Goal: Information Seeking & Learning: Learn about a topic

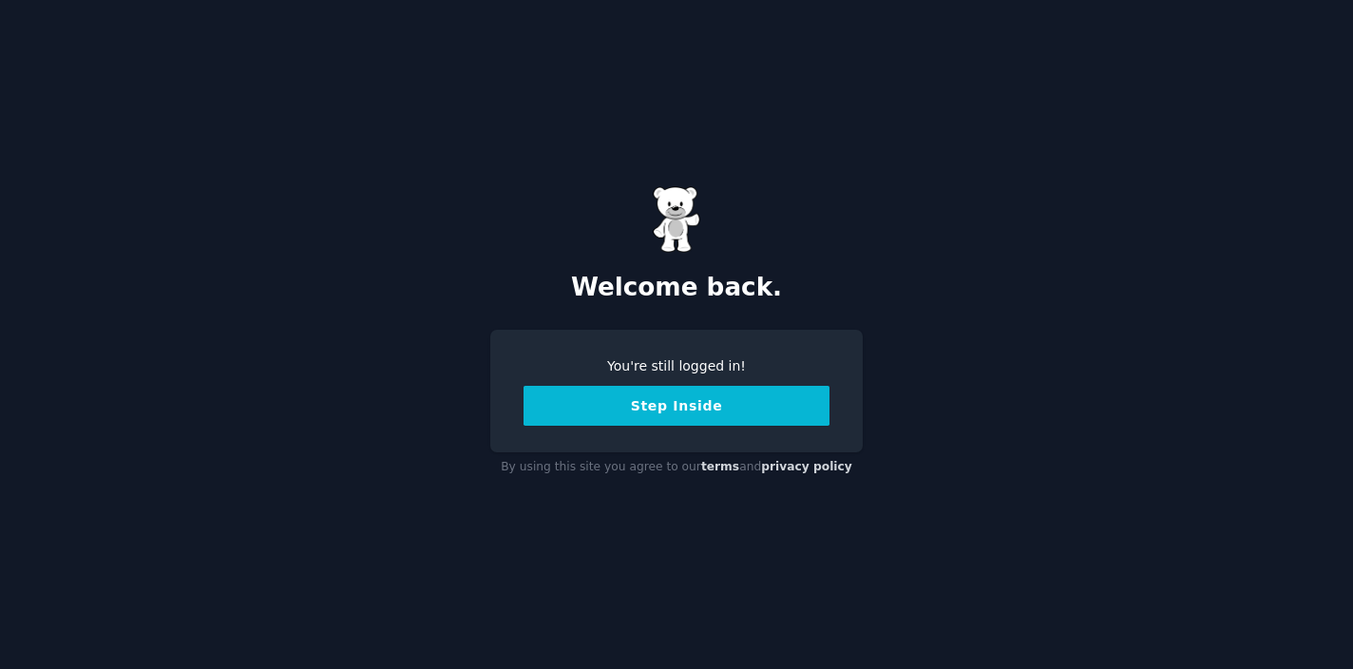
click at [708, 407] on button "Step Inside" at bounding box center [676, 406] width 306 height 40
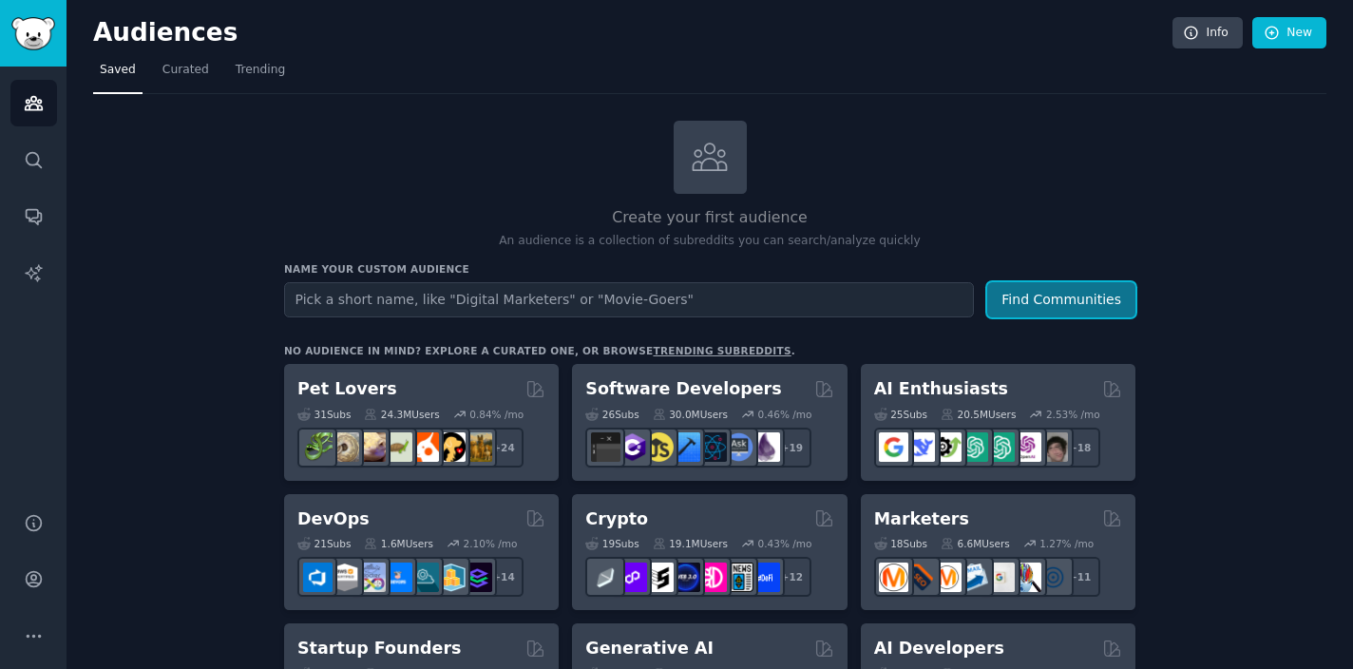
click at [1013, 300] on button "Find Communities" at bounding box center [1061, 299] width 148 height 35
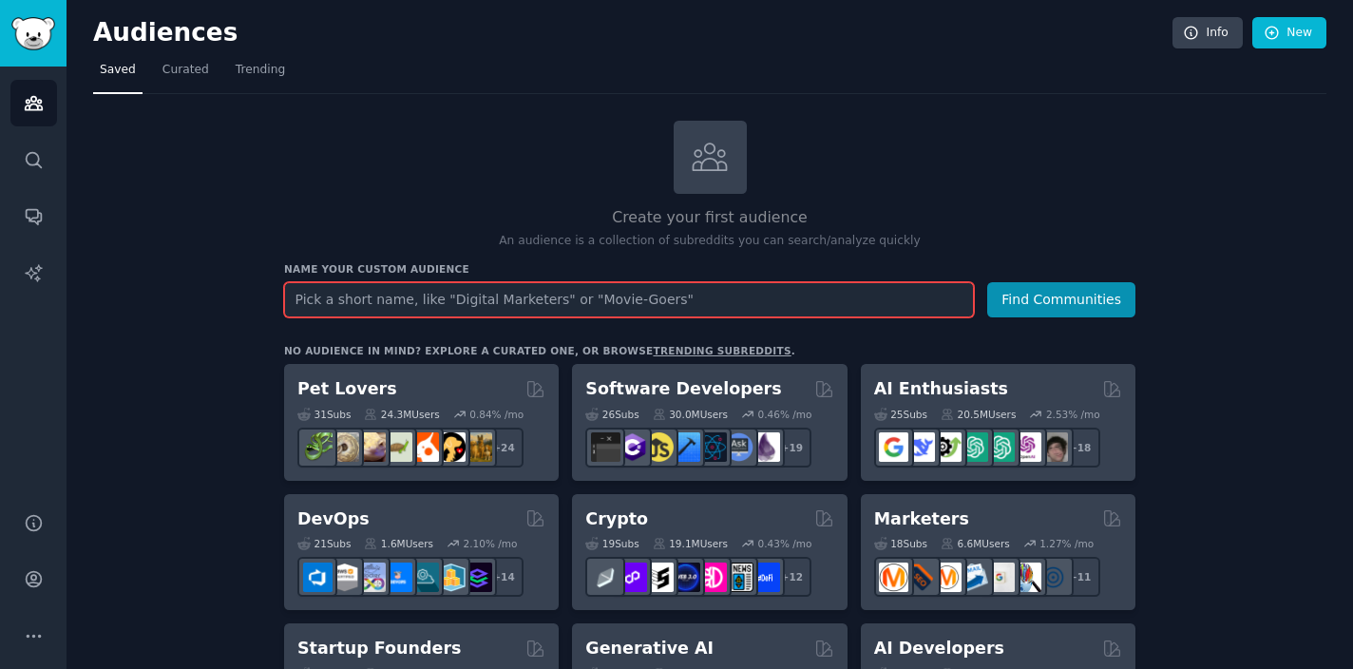
click at [782, 296] on input "text" at bounding box center [629, 299] width 690 height 35
paste input "wish Canada had"
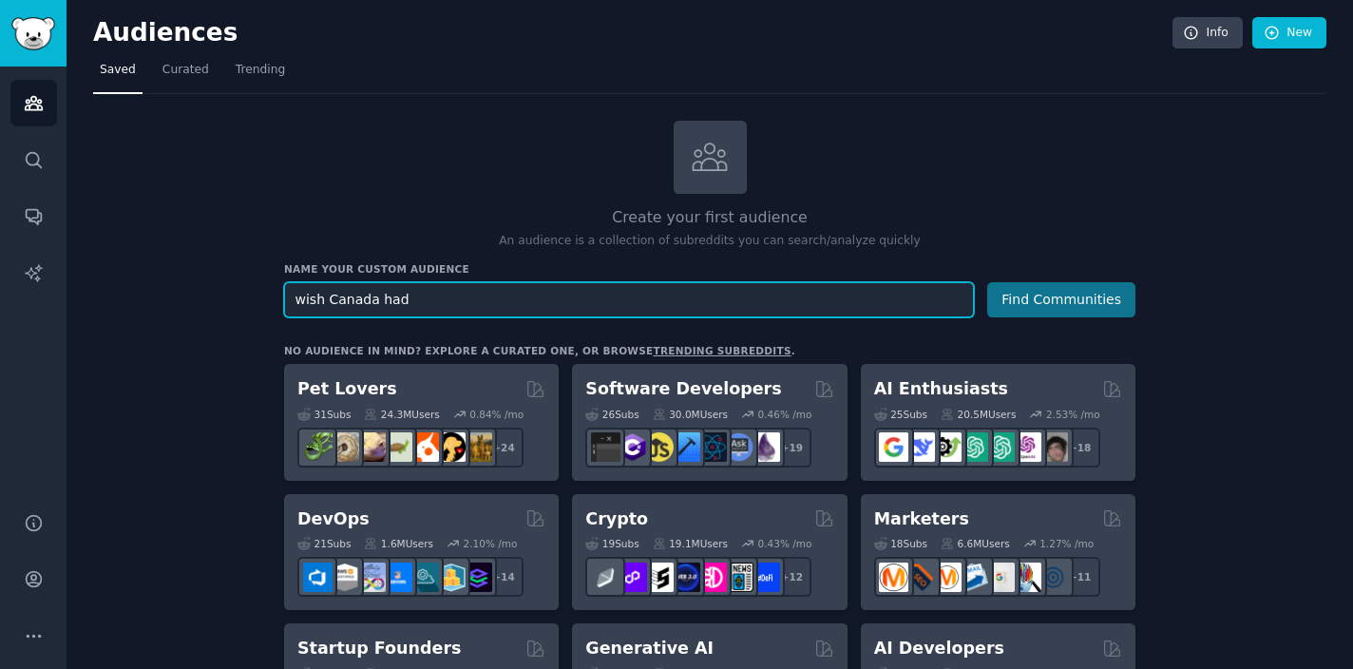
type input "wish Canada had"
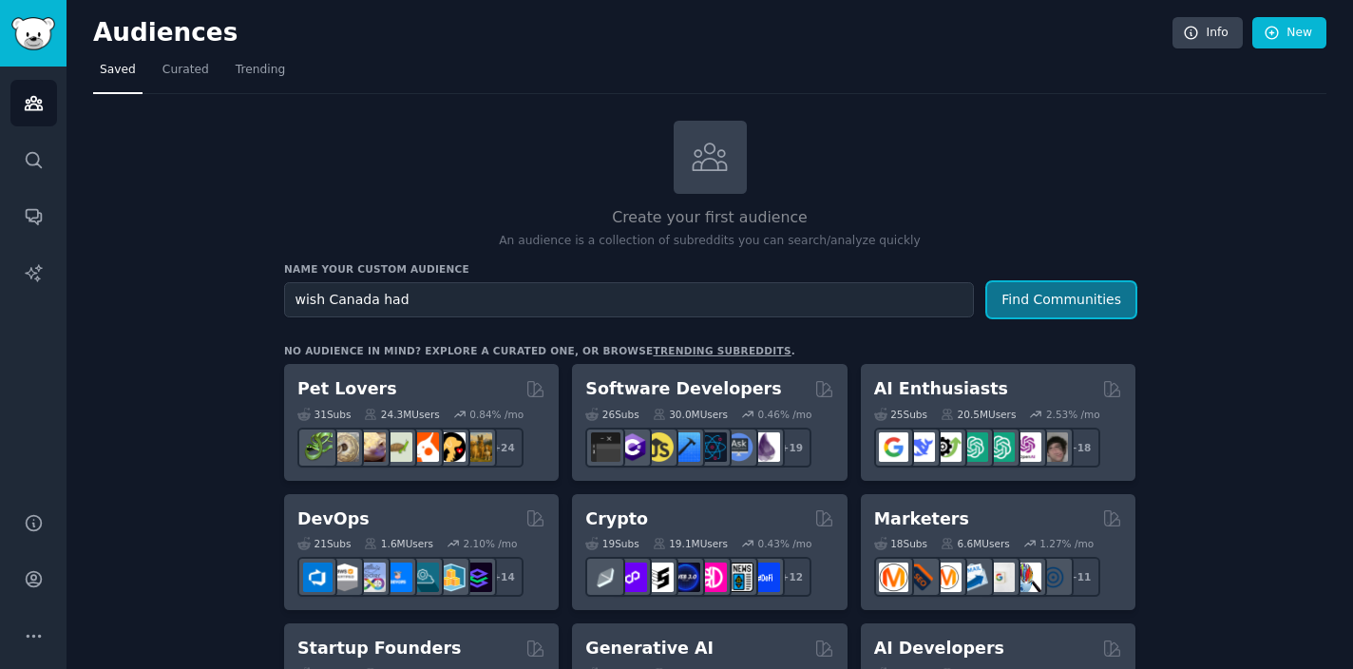
click at [1051, 298] on button "Find Communities" at bounding box center [1061, 299] width 148 height 35
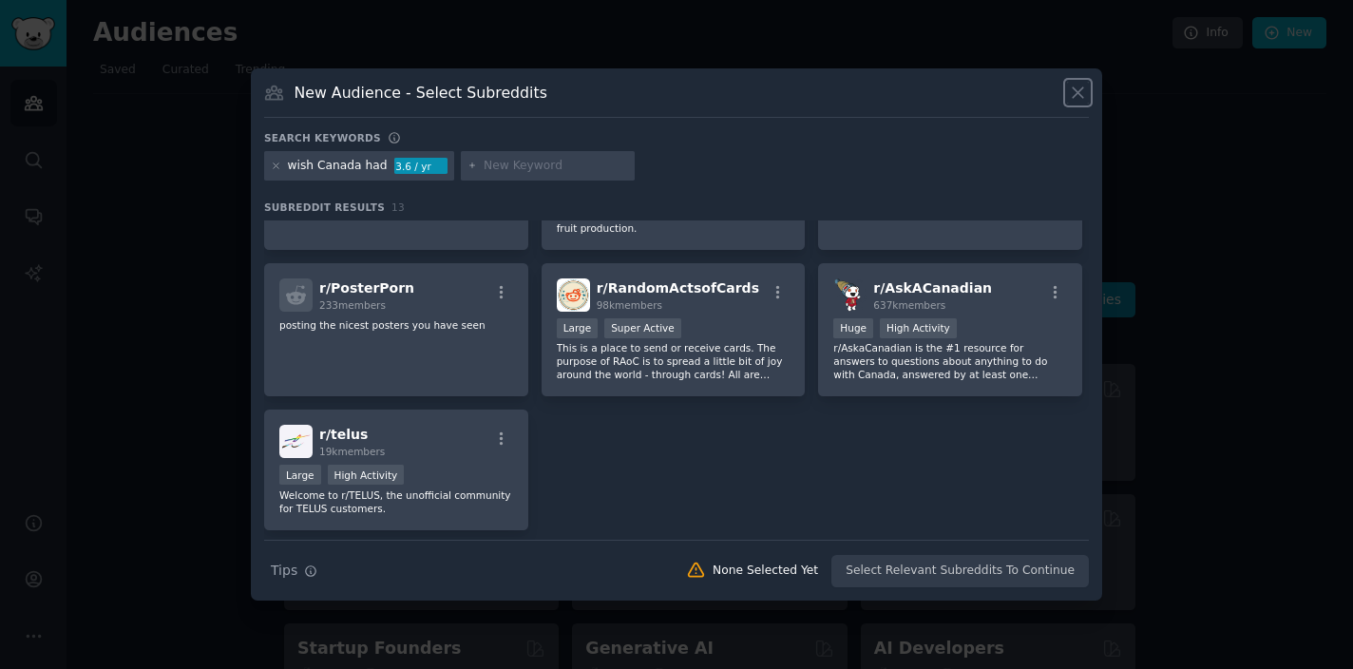
scroll to position [454, 0]
